Goal: Check status: Check status

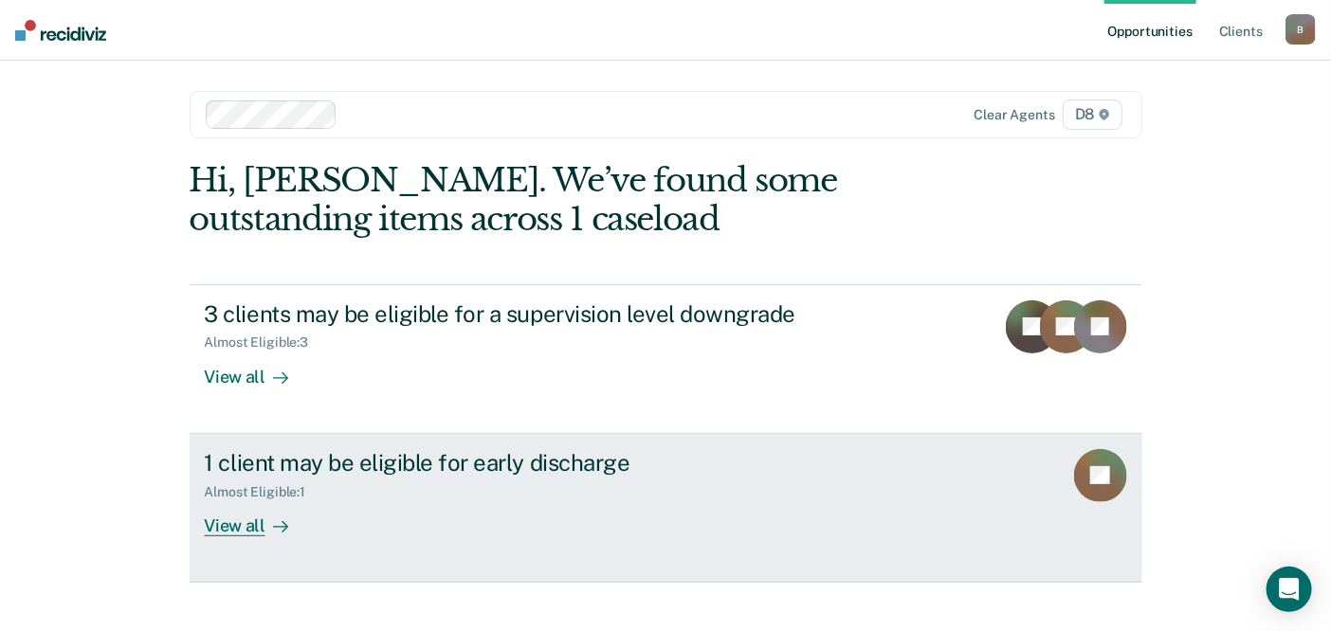
click at [245, 518] on div "View all" at bounding box center [258, 518] width 106 height 37
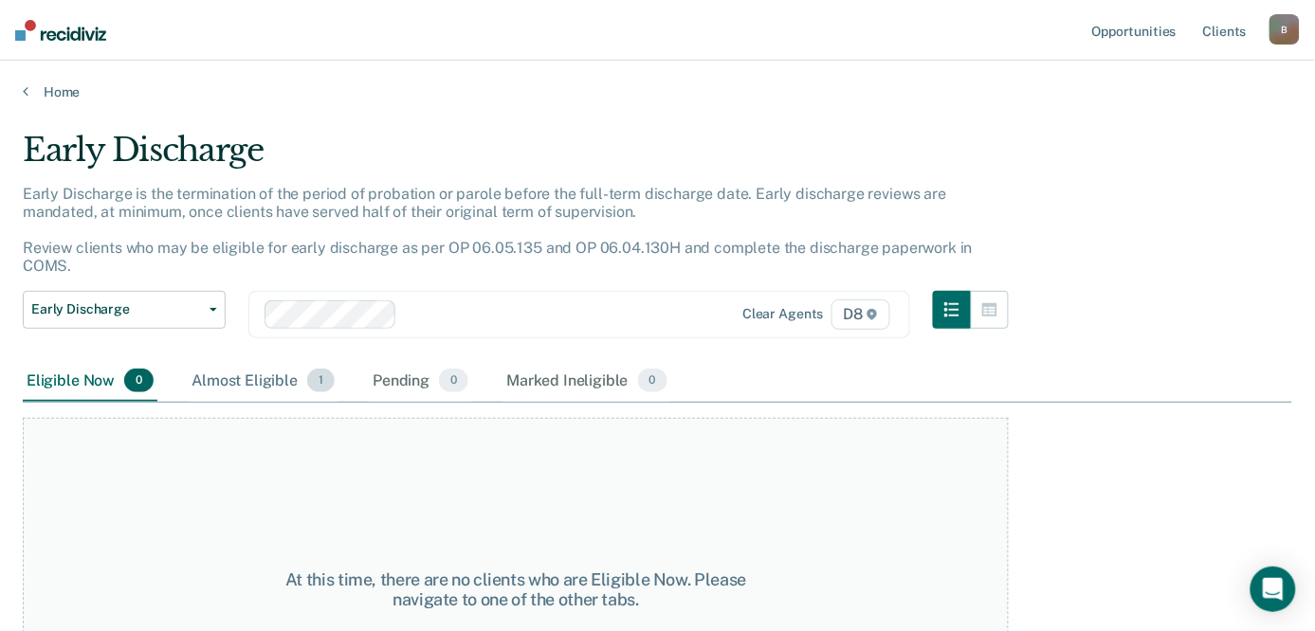
click at [249, 362] on div "Almost Eligible 1" at bounding box center [263, 382] width 151 height 42
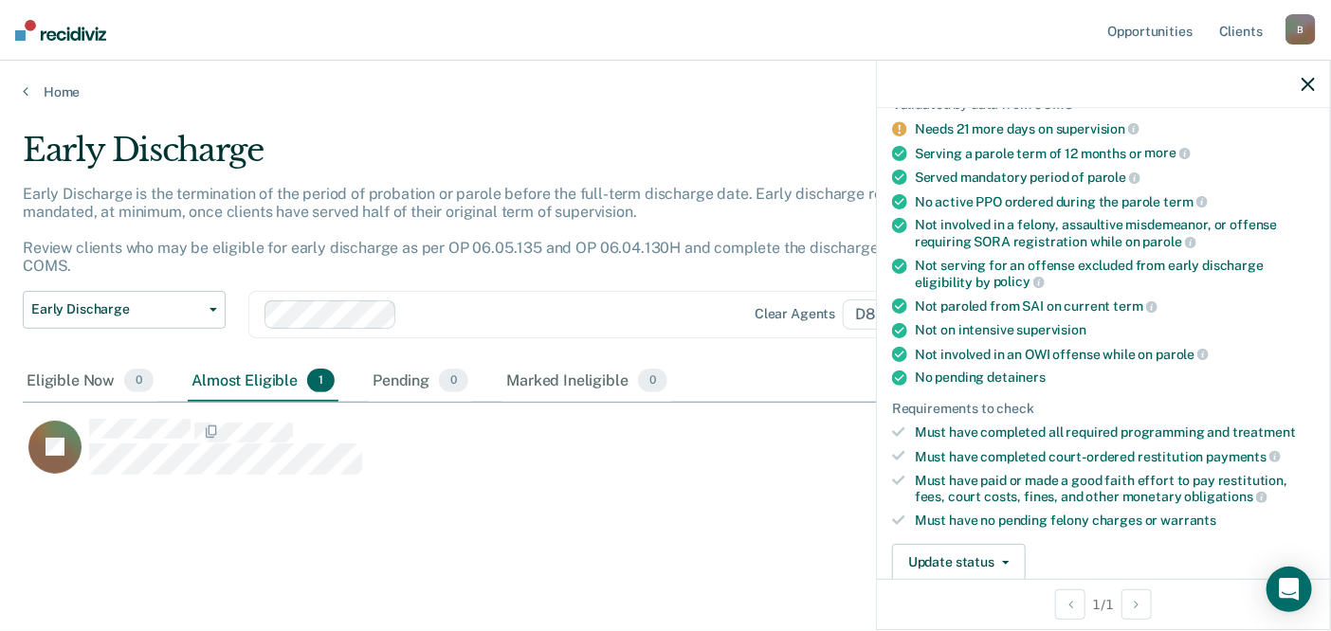
scroll to position [210, 0]
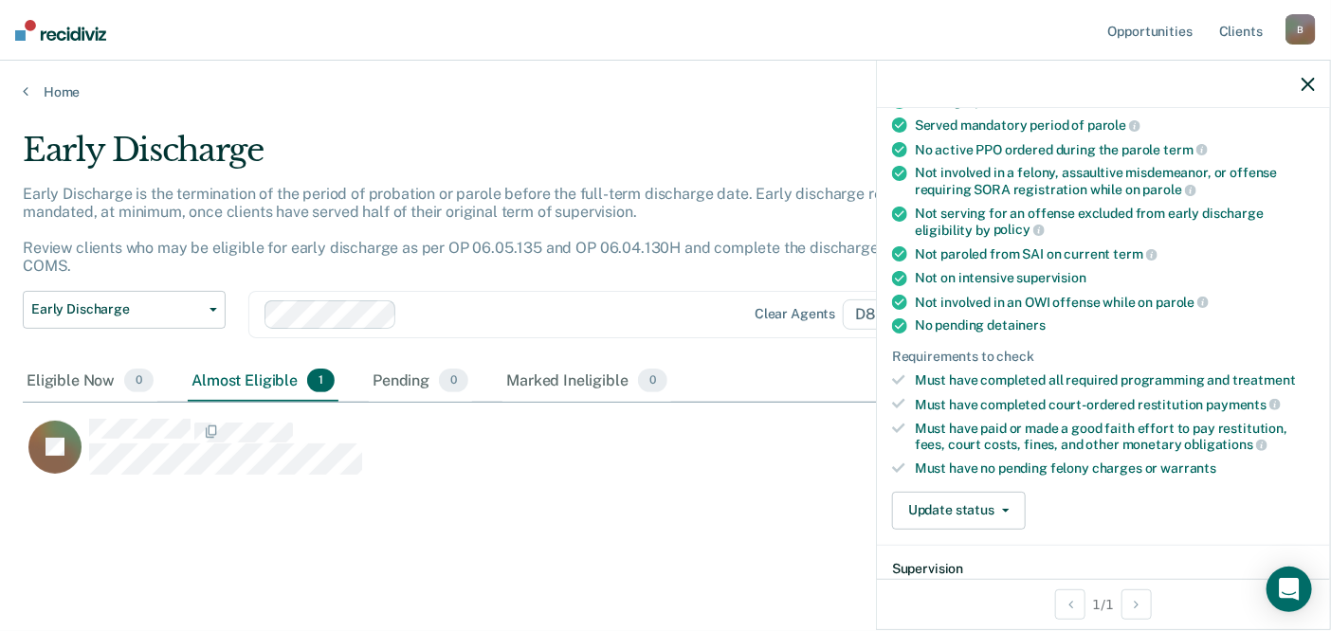
click at [965, 375] on div "Must have completed all required programming and treatment" at bounding box center [1115, 381] width 400 height 16
click at [896, 375] on icon at bounding box center [898, 380] width 13 height 10
click at [1005, 509] on icon "button" at bounding box center [1006, 511] width 8 height 4
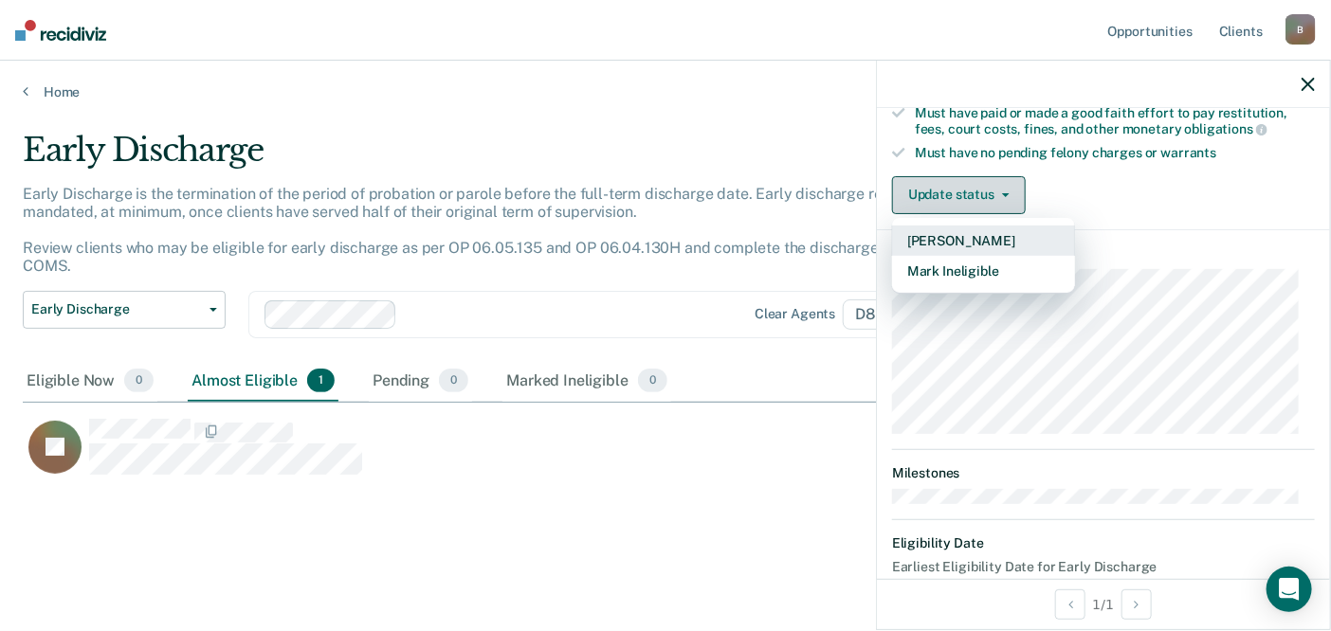
scroll to position [421, 0]
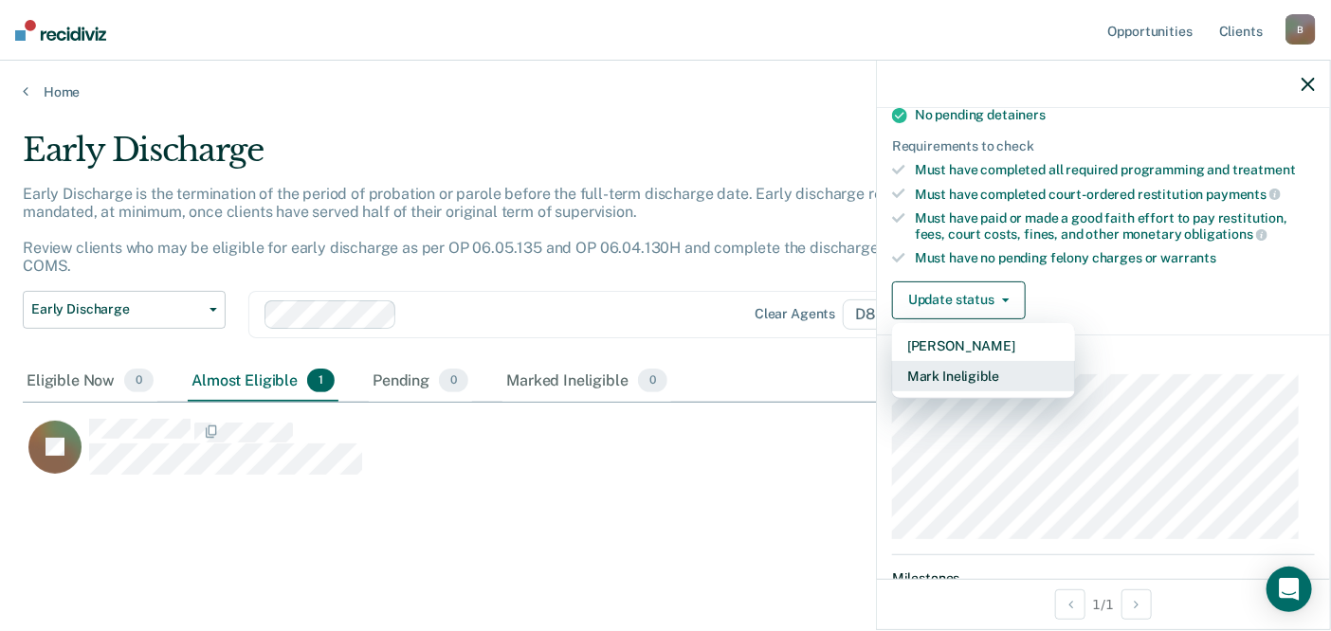
click at [961, 368] on button "Mark Ineligible" at bounding box center [983, 376] width 183 height 30
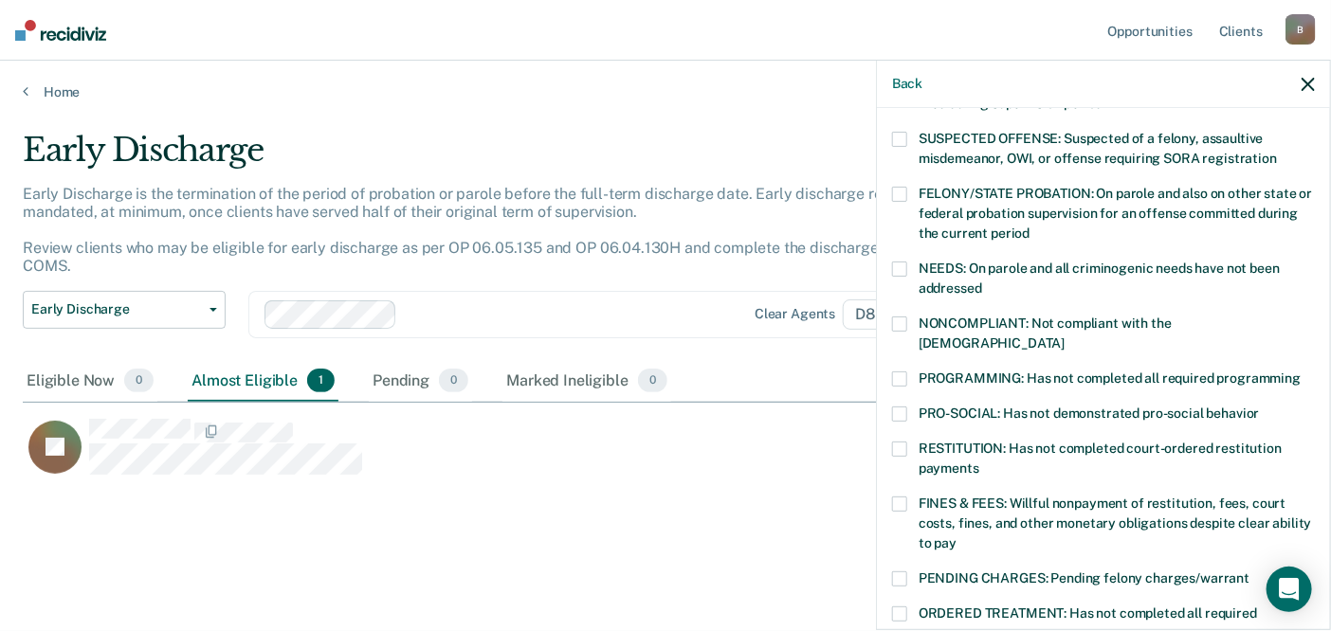
scroll to position [210, 0]
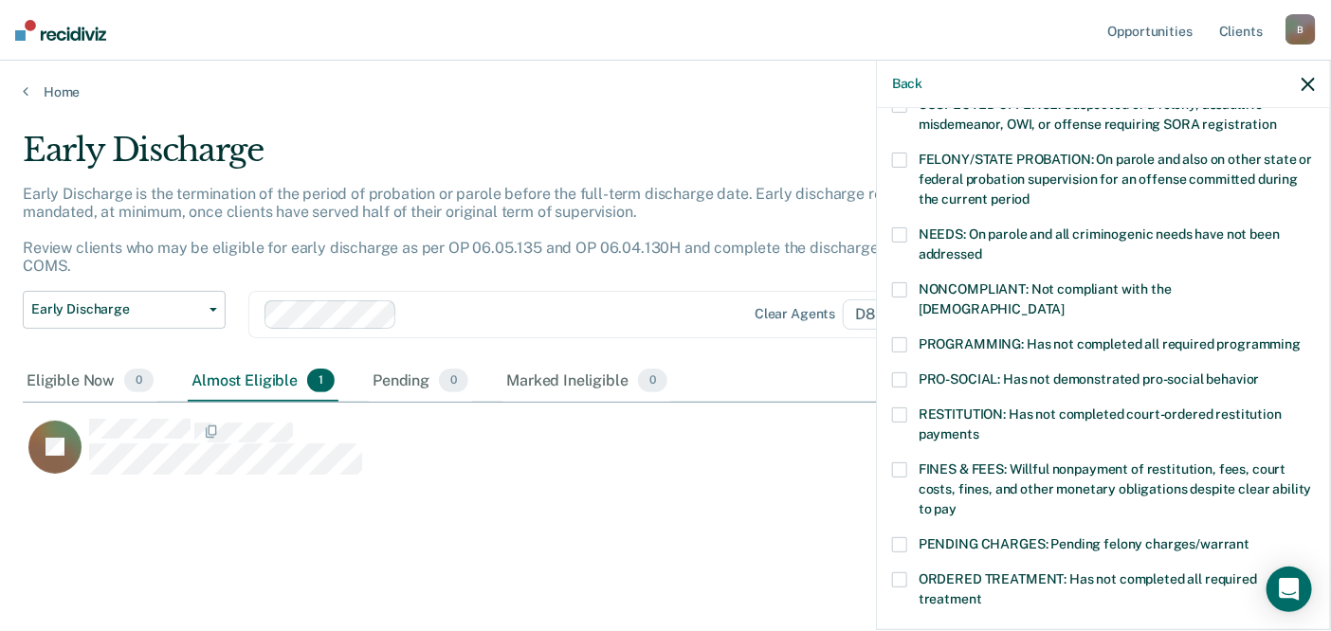
click at [901, 337] on span at bounding box center [899, 344] width 15 height 15
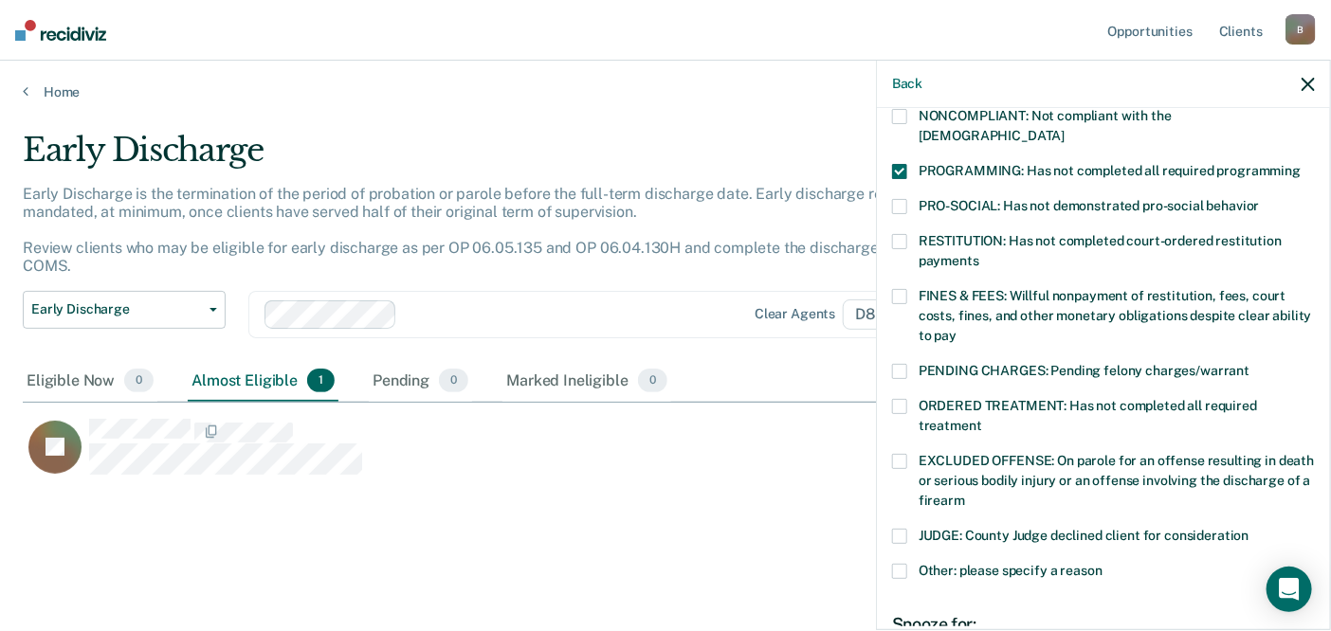
scroll to position [421, 0]
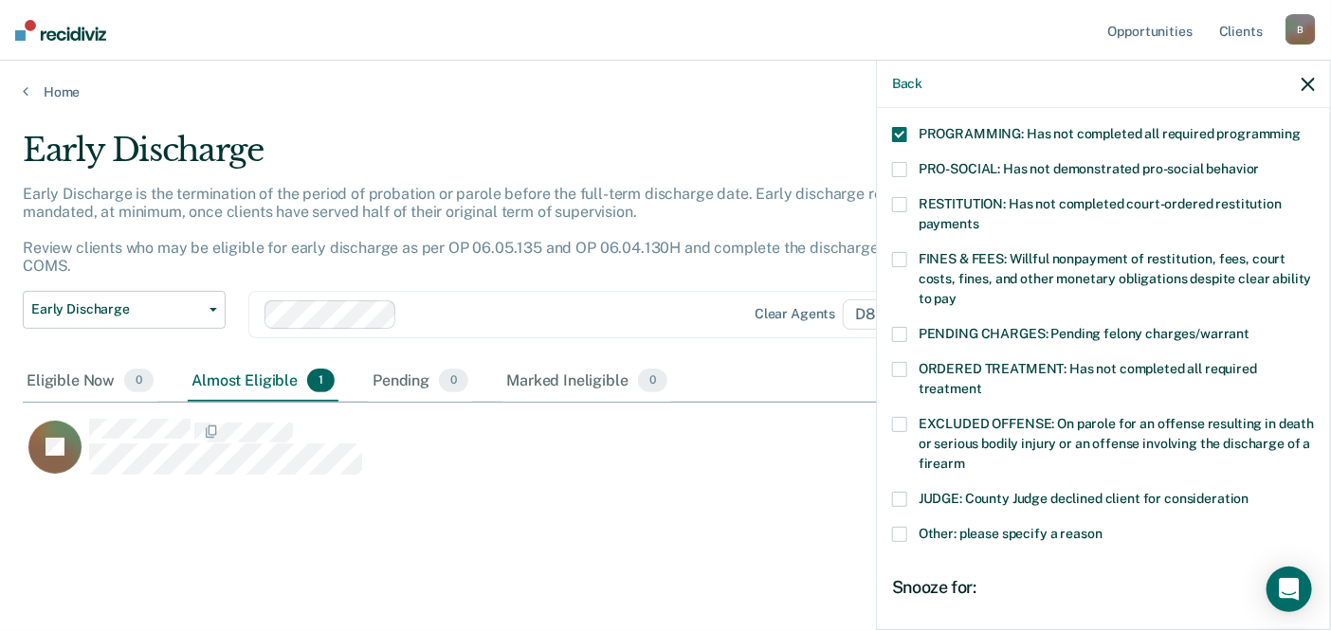
click at [905, 362] on span at bounding box center [899, 369] width 15 height 15
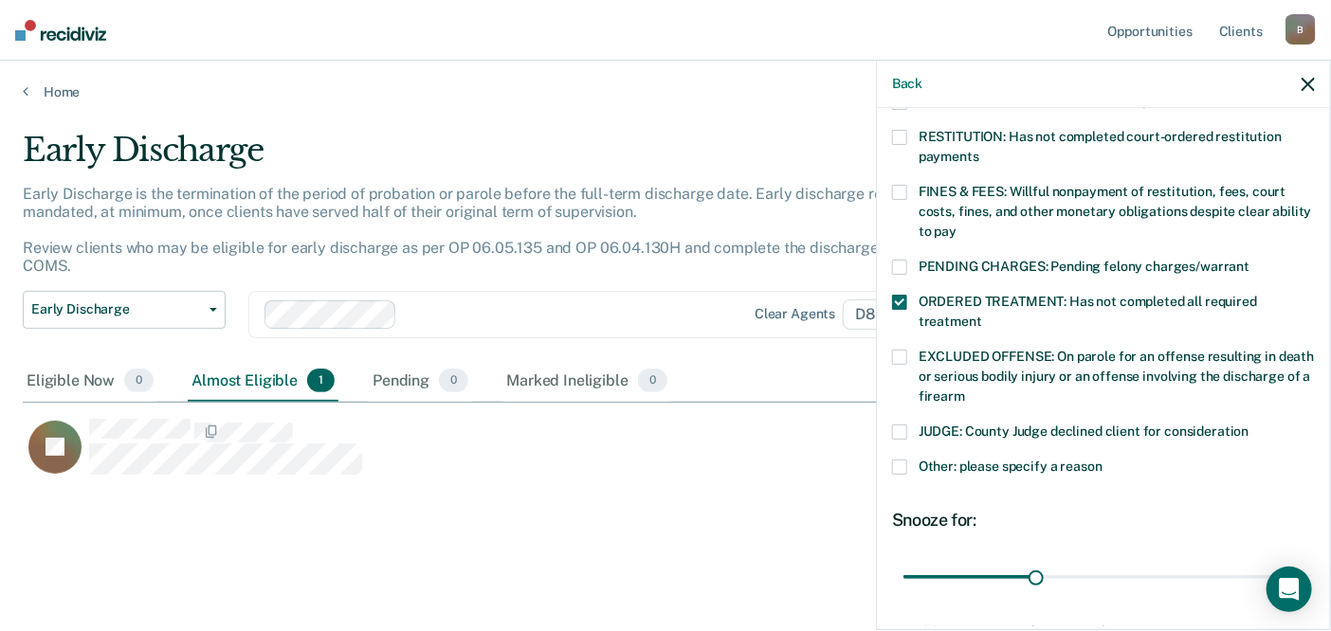
scroll to position [526, 0]
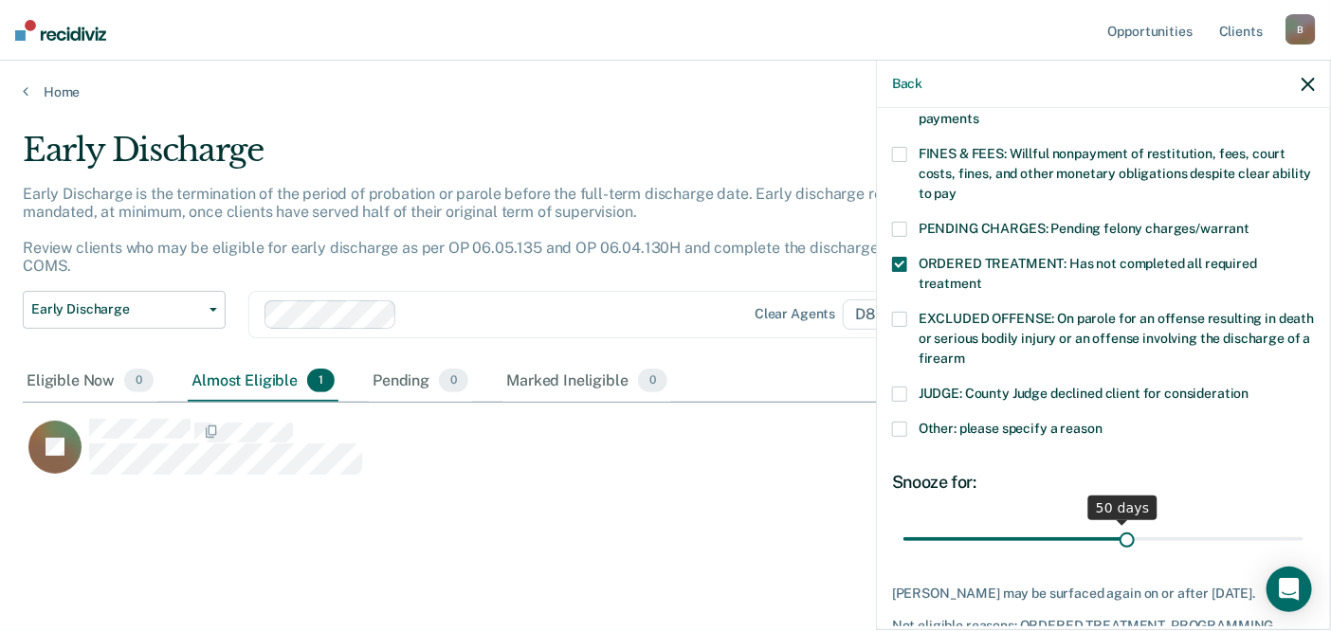
drag, startPoint x: 1107, startPoint y: 519, endPoint x: 1124, endPoint y: 519, distance: 17.1
click at [1121, 522] on input "range" at bounding box center [1103, 538] width 400 height 33
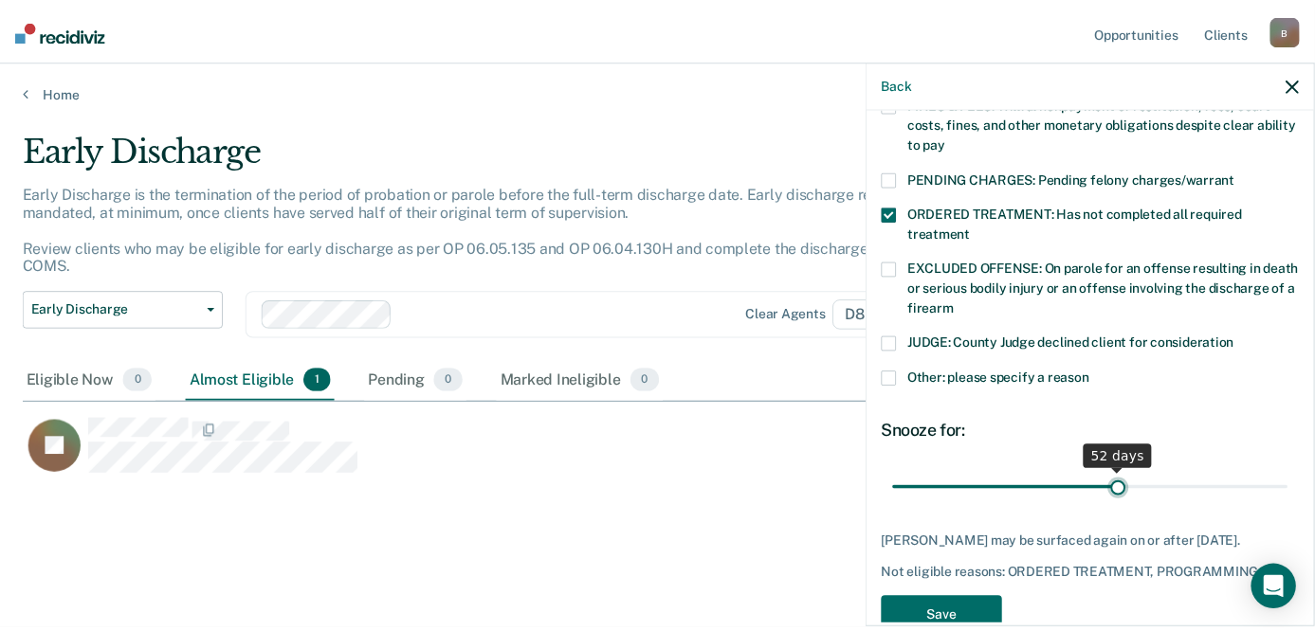
scroll to position [598, 0]
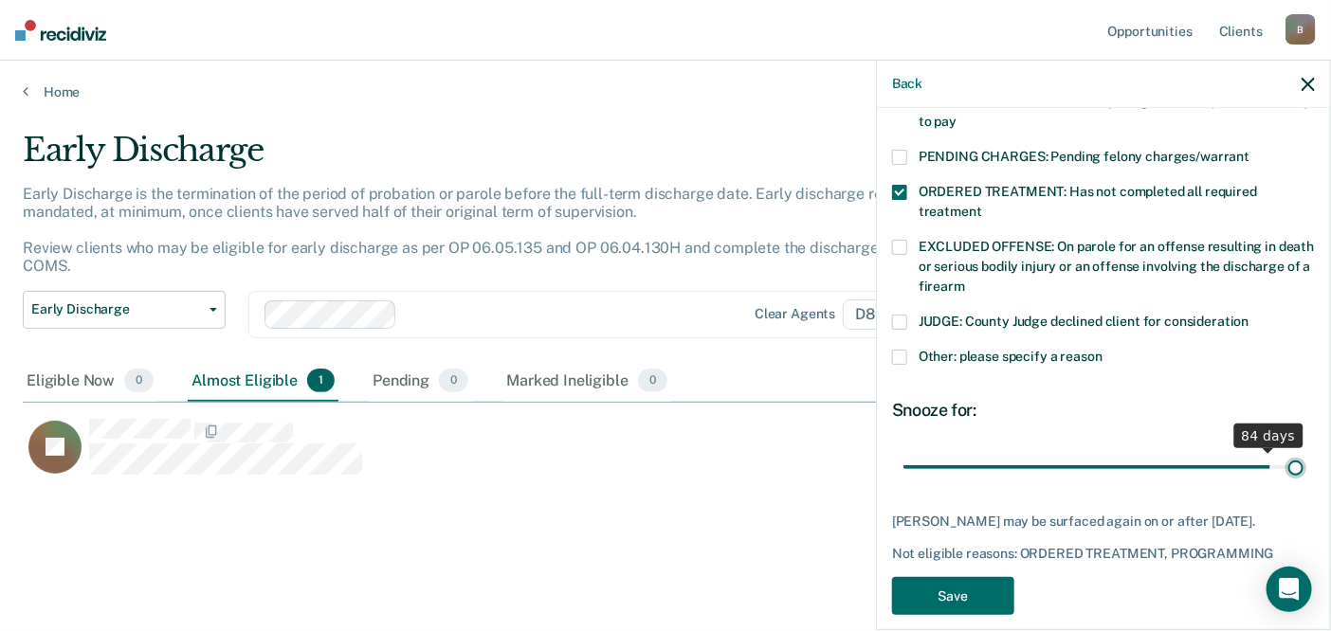
drag, startPoint x: 1177, startPoint y: 439, endPoint x: 1338, endPoint y: 427, distance: 161.6
type input "90"
click at [1303, 450] on input "range" at bounding box center [1103, 466] width 400 height 33
click at [980, 581] on button "Save" at bounding box center [953, 596] width 122 height 39
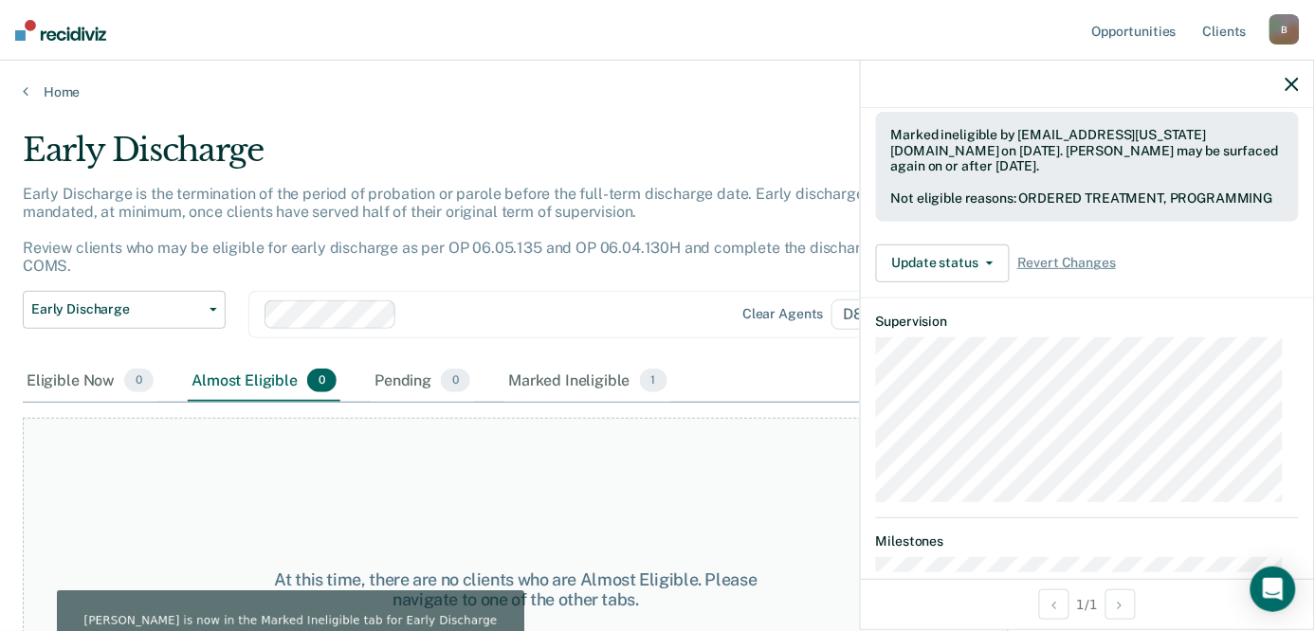
click at [1289, 88] on icon "button" at bounding box center [1291, 84] width 13 height 13
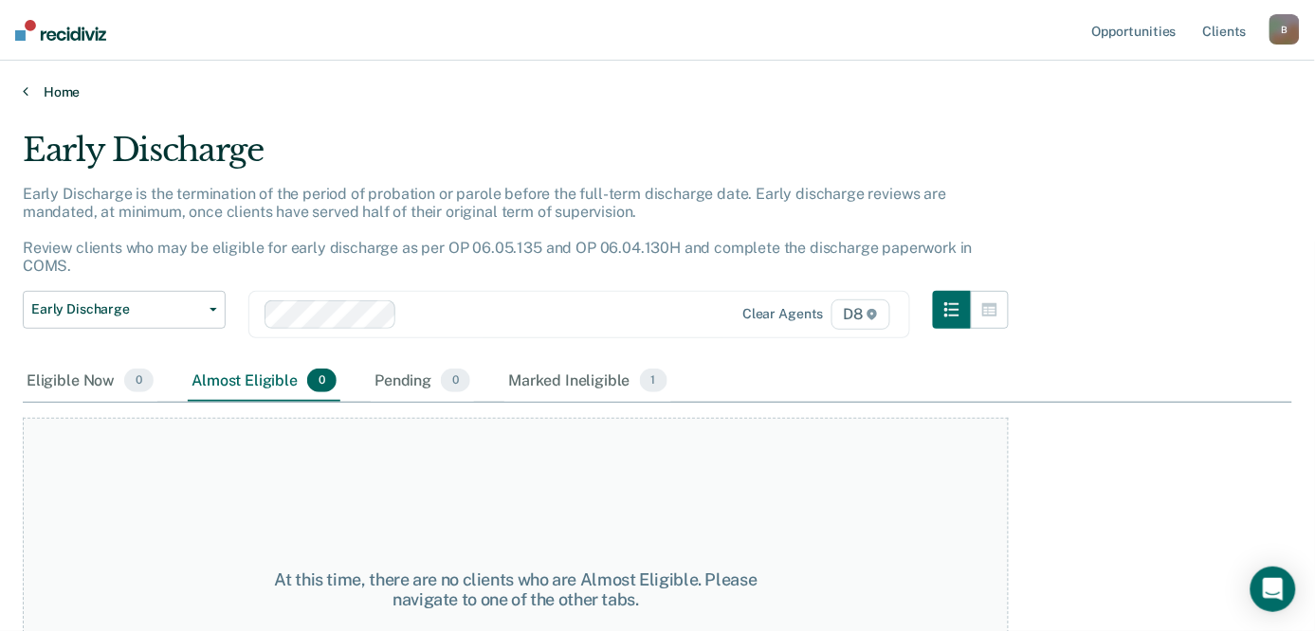
click at [53, 95] on link "Home" at bounding box center [657, 91] width 1269 height 17
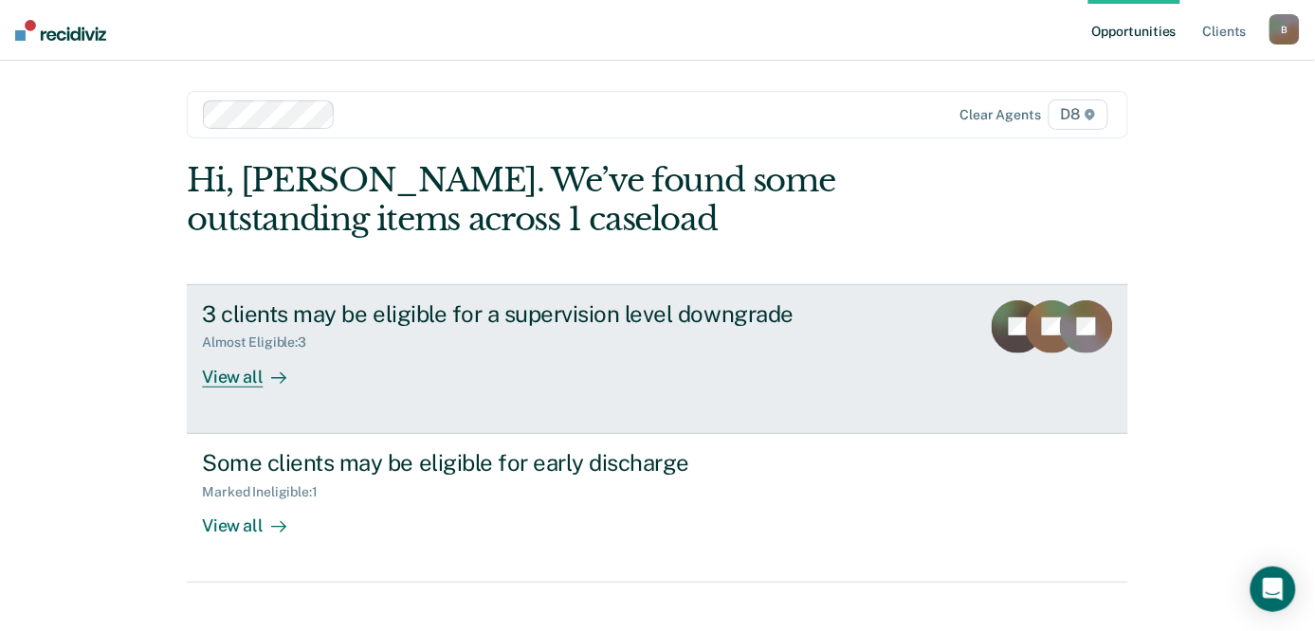
click at [240, 368] on div "View all" at bounding box center [255, 369] width 106 height 37
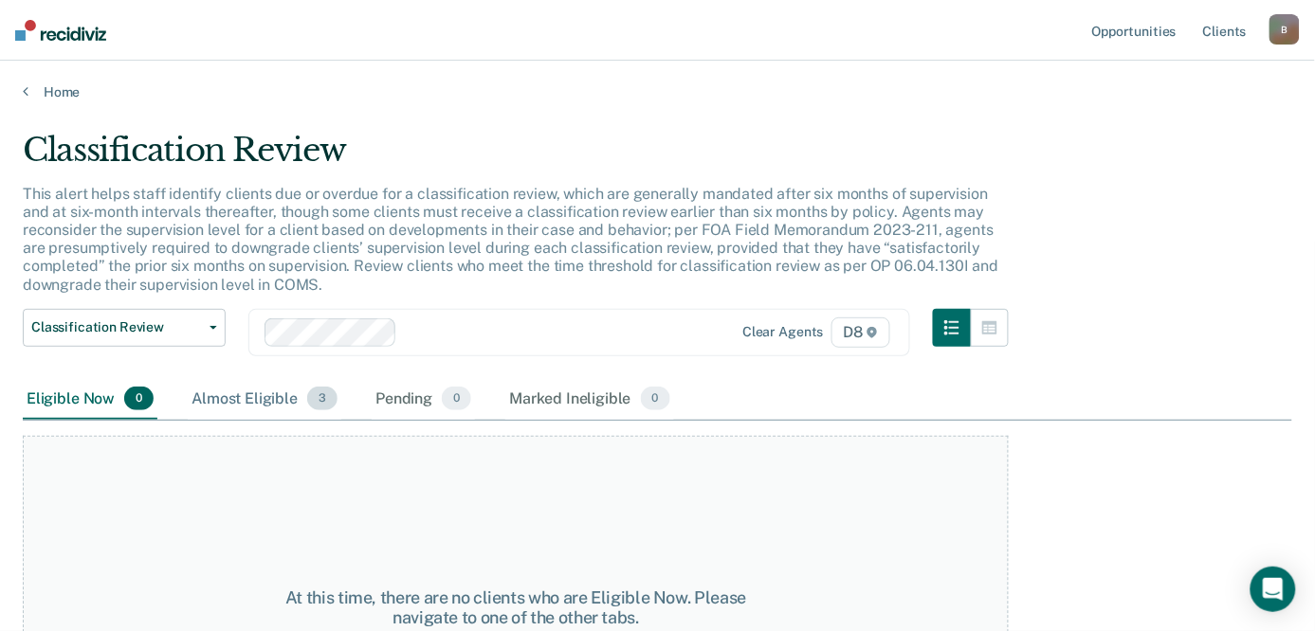
click at [230, 396] on div "Almost Eligible 3" at bounding box center [265, 400] width 154 height 42
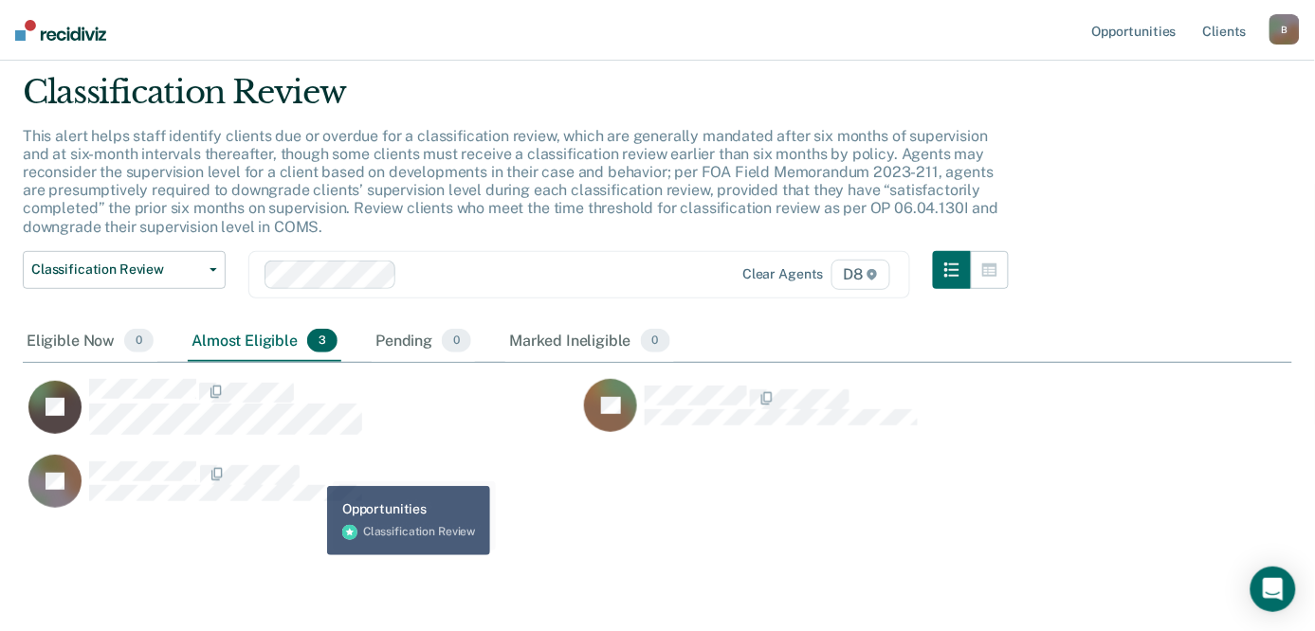
scroll to position [90, 0]
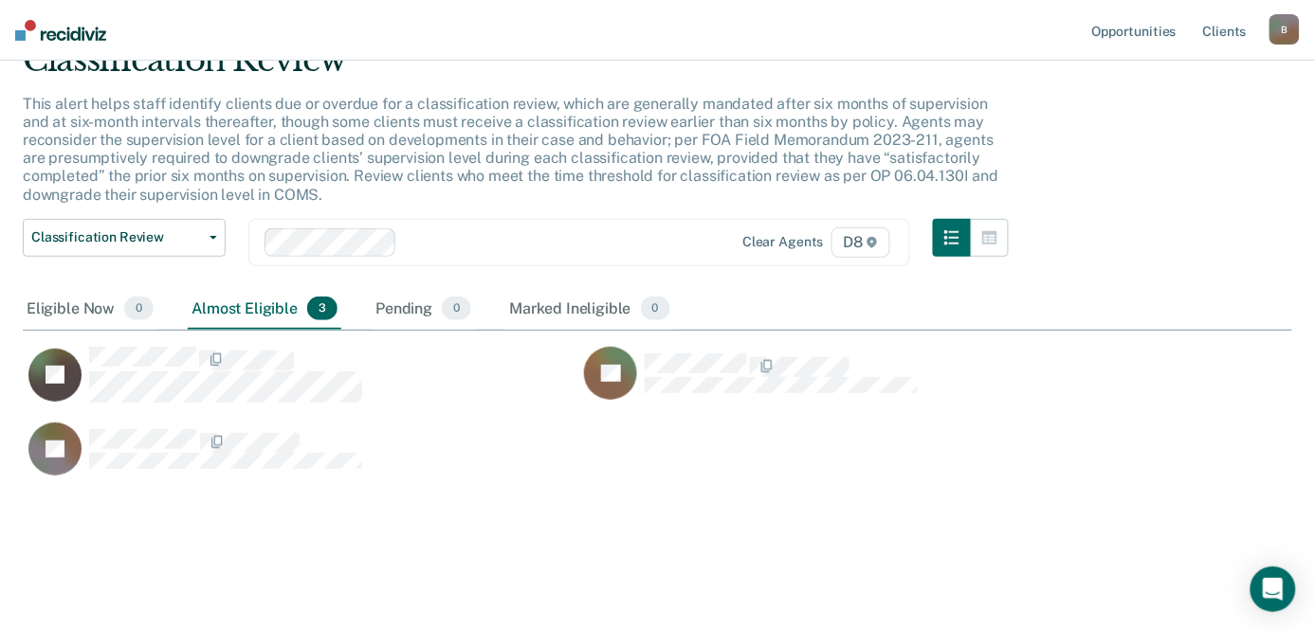
click at [427, 572] on main "Classification Review This alert helps staff identify clients due or overdue fo…" at bounding box center [657, 319] width 1315 height 618
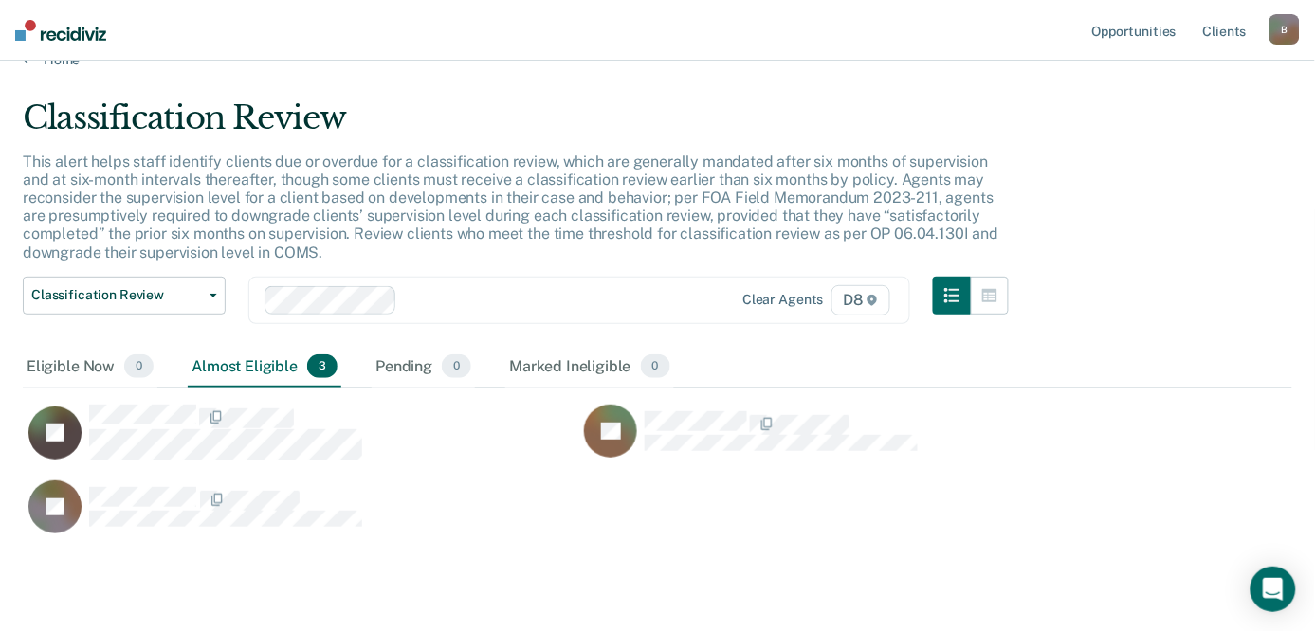
scroll to position [0, 0]
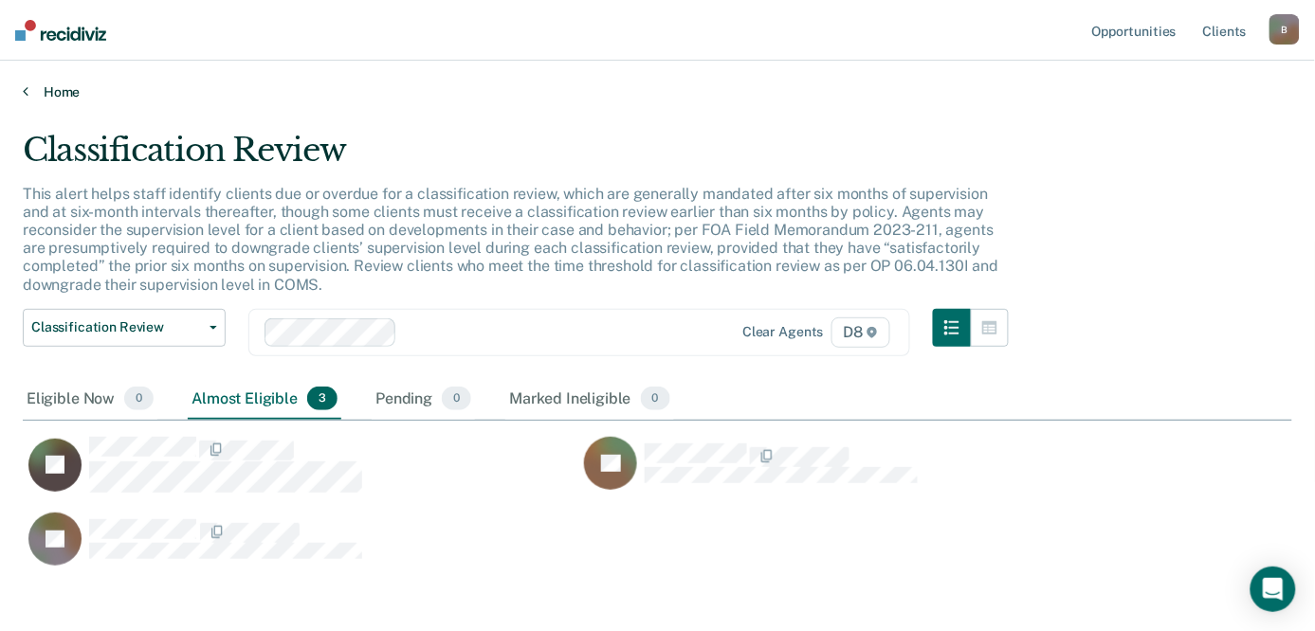
click at [64, 93] on link "Home" at bounding box center [657, 91] width 1269 height 17
